Goal: Entertainment & Leisure: Consume media (video, audio)

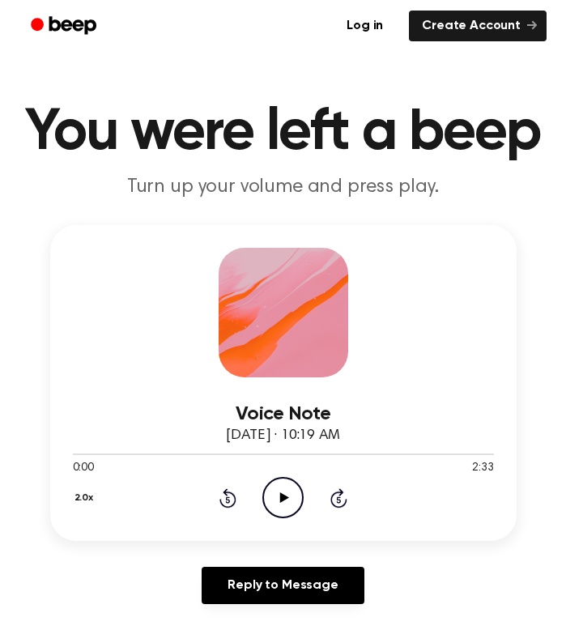
click at [282, 489] on icon "Play Audio" at bounding box center [282, 497] width 41 height 41
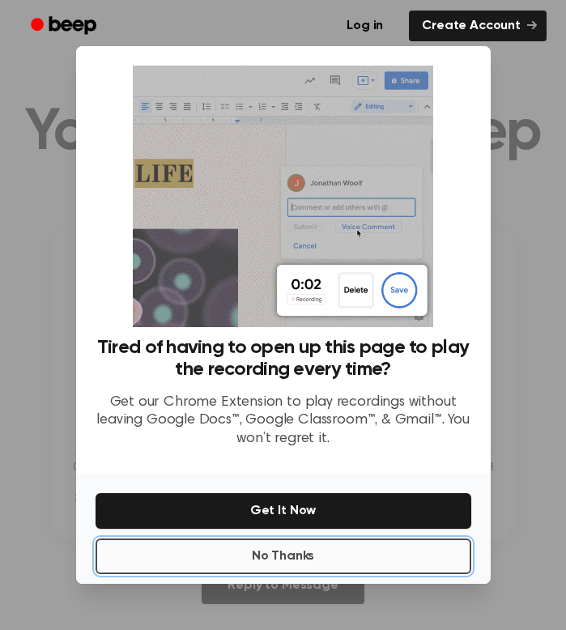
click at [266, 550] on button "No Thanks" at bounding box center [284, 557] width 376 height 36
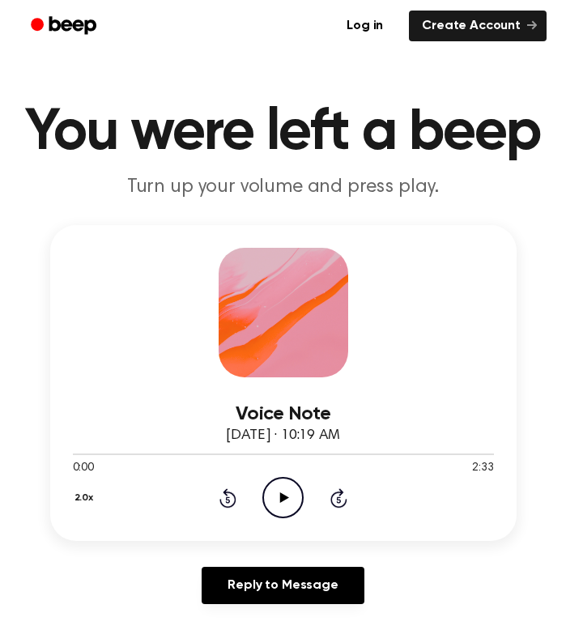
click at [289, 502] on icon "Play Audio" at bounding box center [282, 497] width 41 height 41
click at [284, 493] on icon "Play Audio" at bounding box center [282, 497] width 41 height 41
click at [466, 456] on div at bounding box center [283, 453] width 421 height 13
click at [277, 509] on icon "Play Audio" at bounding box center [282, 497] width 41 height 41
click at [283, 503] on icon "Play Audio" at bounding box center [282, 497] width 41 height 41
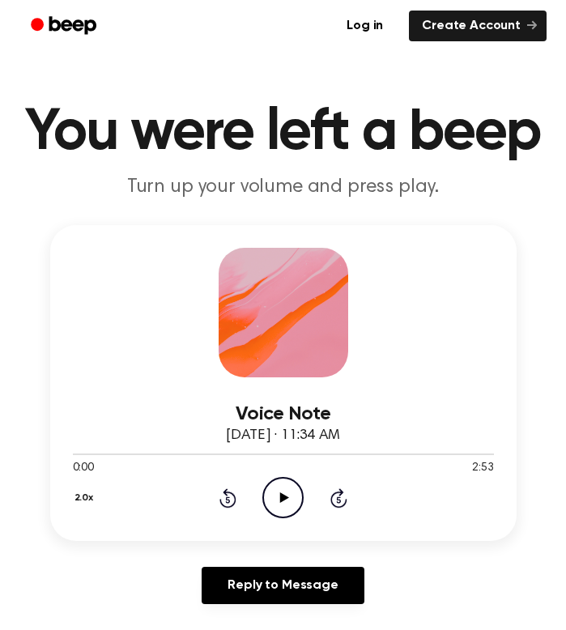
click at [278, 492] on icon "Play Audio" at bounding box center [282, 497] width 41 height 41
click at [283, 504] on icon "Play Audio" at bounding box center [282, 497] width 41 height 41
click at [283, 500] on icon at bounding box center [284, 497] width 9 height 11
click at [283, 508] on icon "Play Audio" at bounding box center [282, 497] width 41 height 41
